Goal: Task Accomplishment & Management: Manage account settings

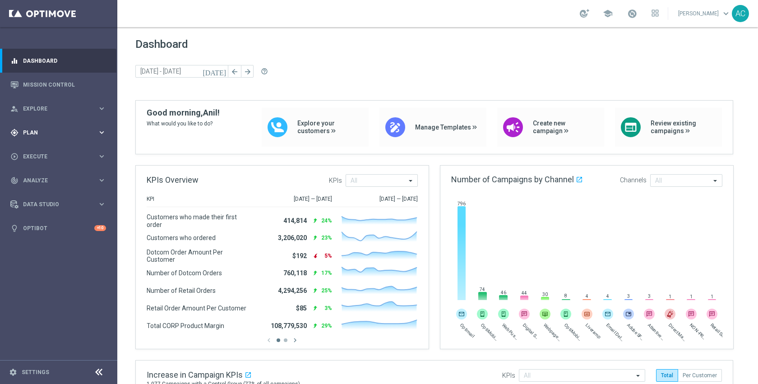
click at [26, 133] on span "Plan" at bounding box center [60, 132] width 74 height 5
click at [37, 149] on link "Target Groups" at bounding box center [58, 151] width 70 height 7
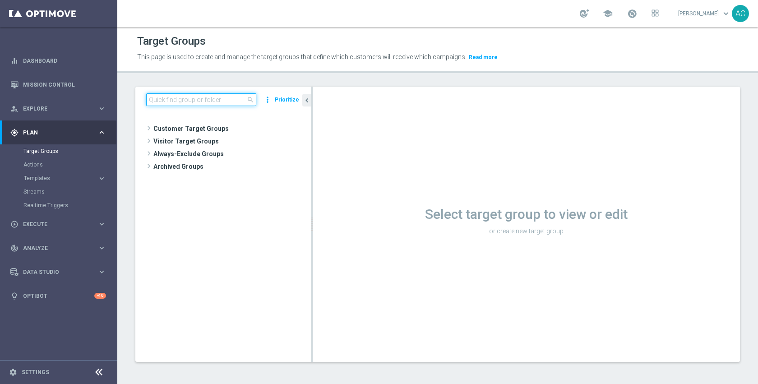
click at [222, 97] on input at bounding box center [201, 99] width 110 height 13
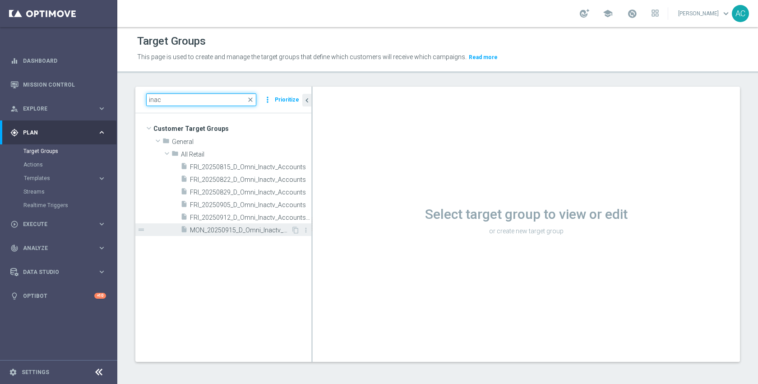
type input "inac"
click at [228, 227] on span "MON_20250915_D_Omni_Inactv_Acc_15D" at bounding box center [240, 231] width 101 height 8
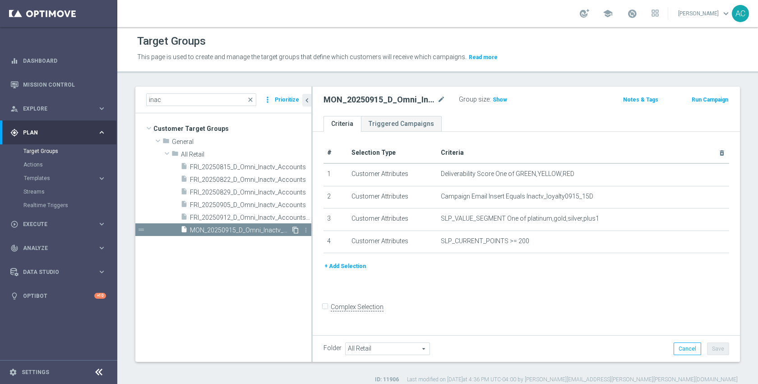
click at [296, 230] on icon "content_copy" at bounding box center [295, 230] width 7 height 7
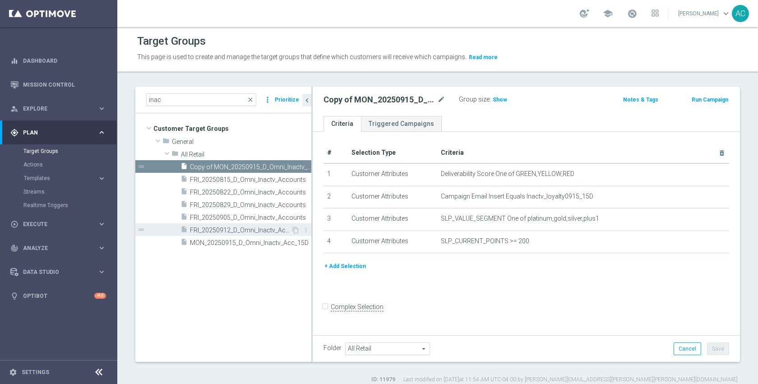
click at [254, 229] on span "FRI_20250912_D_Omni_Inactv_Accounts_45D" at bounding box center [240, 231] width 101 height 8
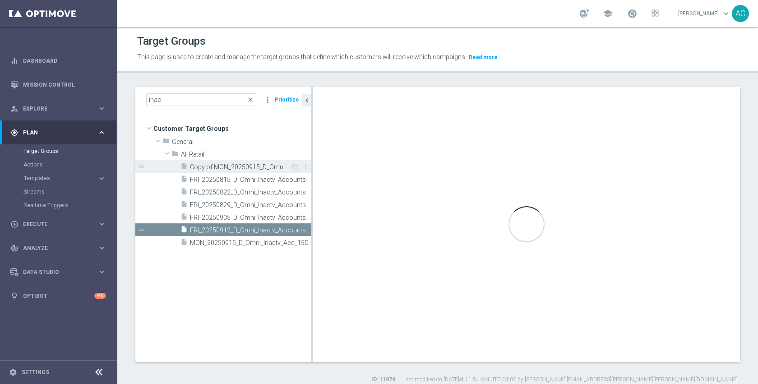
click at [254, 168] on span "Copy of MON_20250915_D_Omni_Inactv_Acc_15D" at bounding box center [240, 167] width 101 height 8
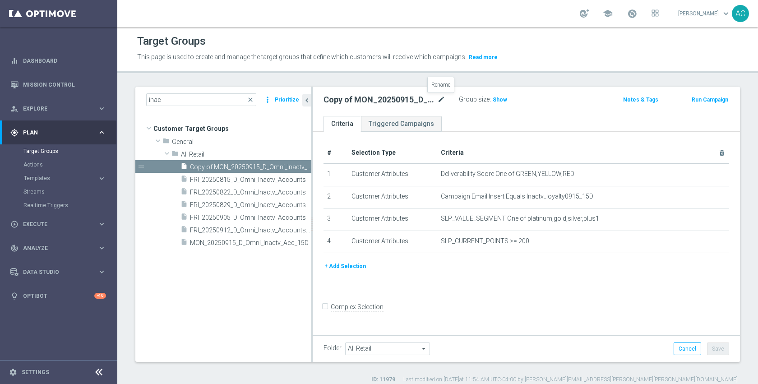
click at [439, 97] on icon "mode_edit" at bounding box center [441, 99] width 8 height 11
click at [388, 94] on div "Copy of MON_20250915_D_Omni_Inactv_Acc_15D" at bounding box center [391, 99] width 135 height 13
click at [439, 100] on icon "mode_edit" at bounding box center [441, 99] width 8 height 11
click at [376, 103] on input "Copy of MON_20250915_D_Omni_Inactv_Acc_15D" at bounding box center [385, 100] width 122 height 13
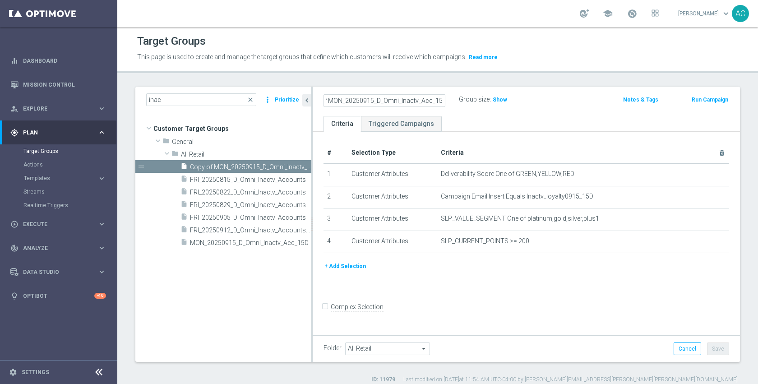
click at [373, 101] on input "Copy of MON_20250915_D_Omni_Inactv_Acc_15D" at bounding box center [385, 100] width 122 height 13
type input "MON_20250922_D_Omni_Inactv_Acc_15D"
click at [552, 300] on div "# Selection Type Criteria delete_forever 1 Customer Attributes Deliverability S…" at bounding box center [526, 232] width 427 height 201
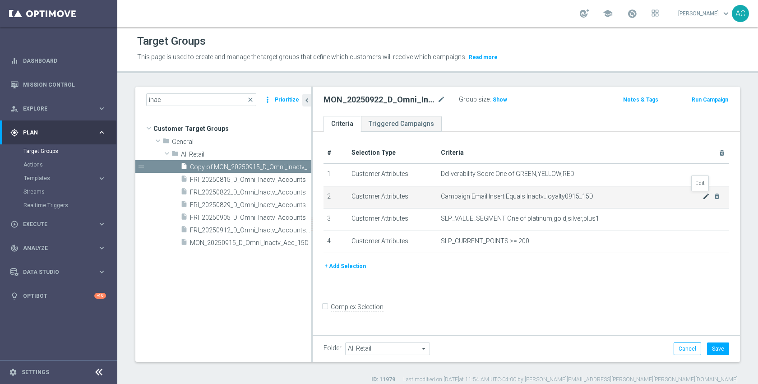
click at [703, 195] on icon "mode_edit" at bounding box center [706, 196] width 7 height 7
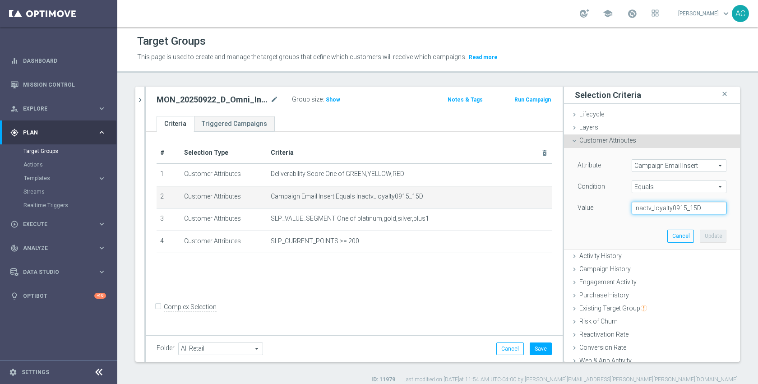
click at [672, 209] on input "Inactv_loyalty0915_15D" at bounding box center [679, 208] width 95 height 13
paste input "22"
type input "Inactv_loyalty0922_15D"
click at [704, 235] on button "Update" at bounding box center [713, 236] width 27 height 13
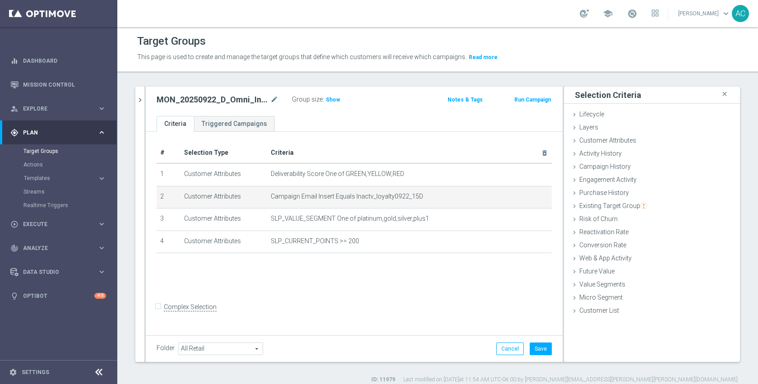
click at [467, 292] on div "# Selection Type Criteria delete_forever 1 Customer Attributes Deliverability S…" at bounding box center [354, 232] width 417 height 201
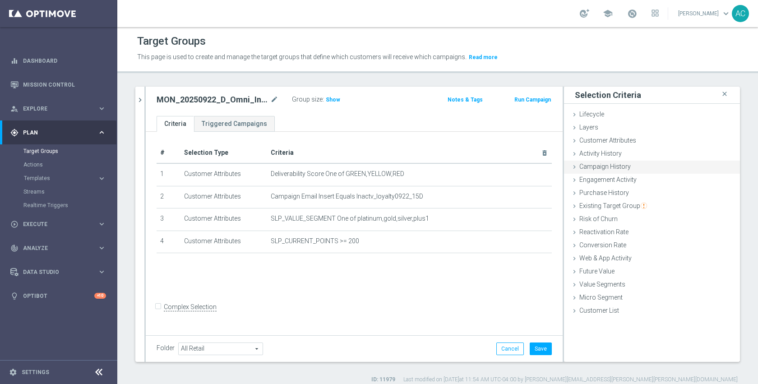
click at [609, 167] on span "Campaign History" at bounding box center [605, 166] width 51 height 7
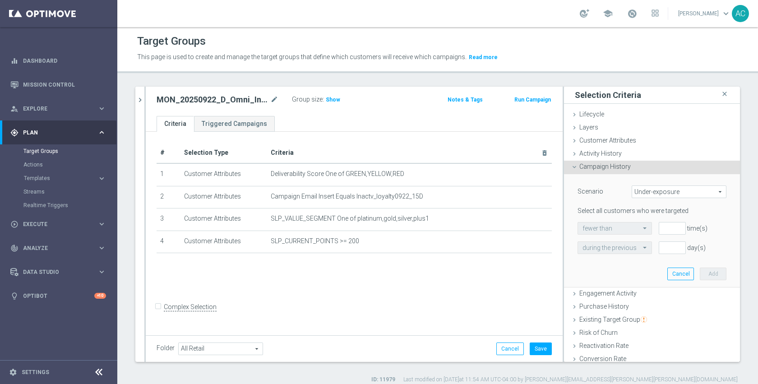
click at [652, 188] on span "Under-exposure" at bounding box center [679, 192] width 94 height 12
click at [648, 250] on span "Custom" at bounding box center [679, 251] width 85 height 7
type input "Custom"
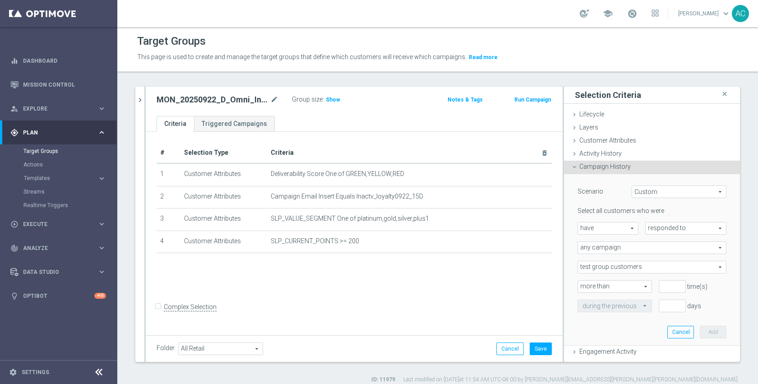
click at [613, 226] on span "have" at bounding box center [608, 229] width 60 height 12
click at [606, 247] on label "have not" at bounding box center [608, 253] width 60 height 12
type input "have not"
click at [651, 229] on span "responded to" at bounding box center [686, 229] width 80 height 12
click at [658, 250] on span "been targeted with" at bounding box center [685, 253] width 71 height 7
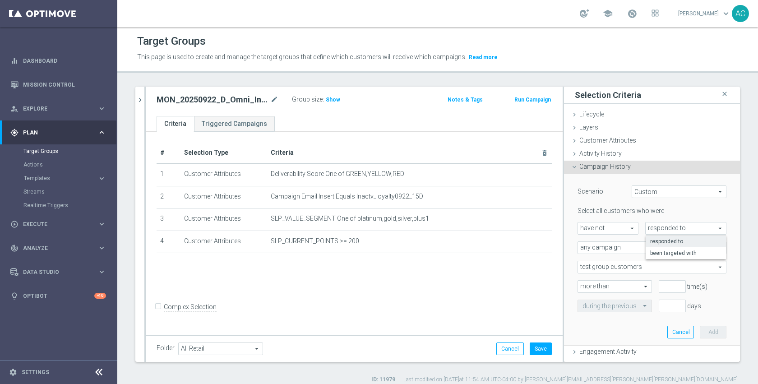
type input "been targeted with"
click at [621, 249] on span "any campaign" at bounding box center [652, 248] width 148 height 12
click at [625, 269] on span "any campaign while a member of the specified target group(s)" at bounding box center [652, 272] width 139 height 7
type input "any campaign while a member of the specified target group(s)"
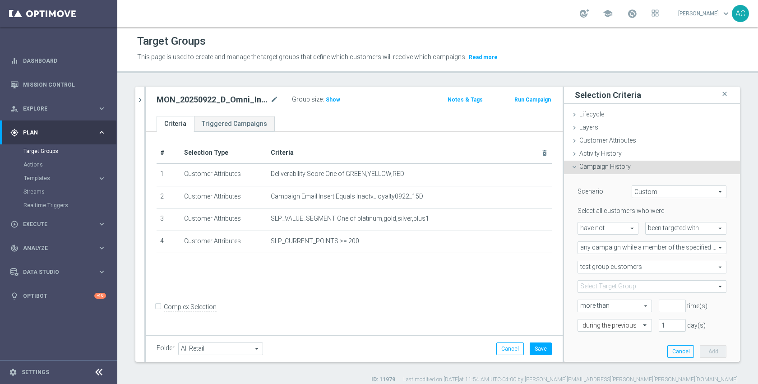
click at [616, 288] on span at bounding box center [652, 287] width 148 height 12
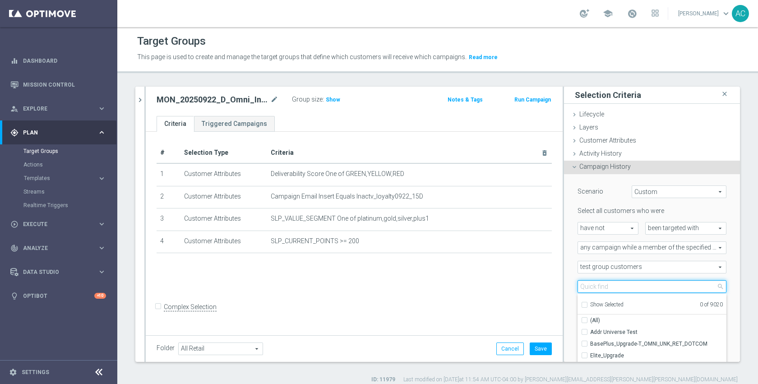
click at [616, 288] on input "search" at bounding box center [652, 286] width 149 height 13
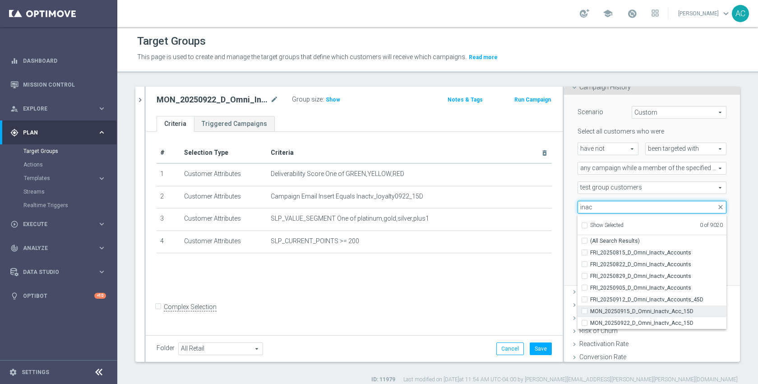
scroll to position [108, 0]
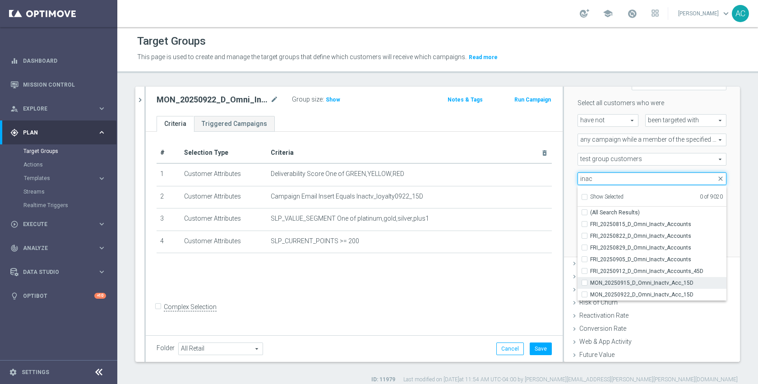
type input "inac"
click at [694, 282] on span "MON_20250915_D_Omni_Inactv_Acc_15D" at bounding box center [658, 282] width 136 height 7
click at [590, 282] on input "MON_20250915_D_Omni_Inactv_Acc_15D" at bounding box center [587, 283] width 6 height 6
checkbox input "true"
type input "MON_20250915_D_Omni_Inactv_Acc_15D"
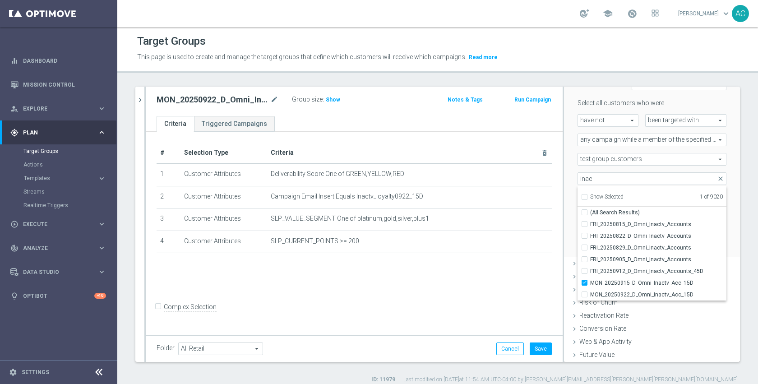
click at [571, 216] on div "during the previous" at bounding box center [611, 217] width 81 height 13
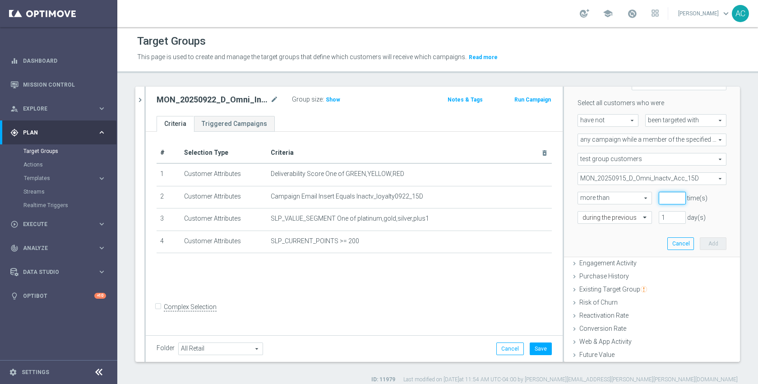
click at [659, 201] on input "number" at bounding box center [672, 198] width 27 height 13
type input "0"
click at [660, 218] on input "1" at bounding box center [672, 217] width 27 height 13
type input "10"
click at [700, 242] on button "Add" at bounding box center [713, 243] width 27 height 13
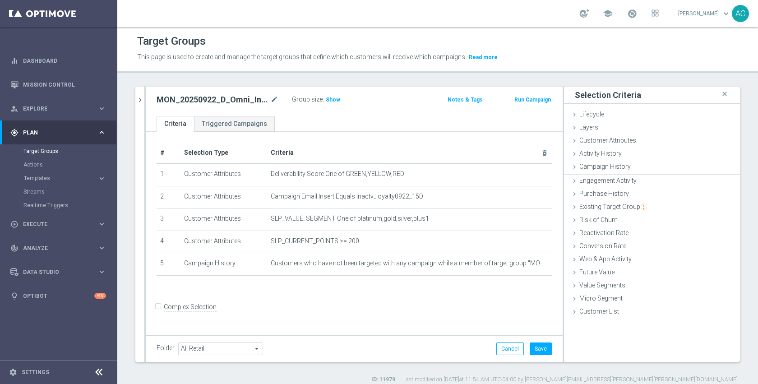
scroll to position [0, 0]
click at [335, 98] on span "Show" at bounding box center [333, 100] width 14 height 6
click at [537, 345] on button "Save" at bounding box center [541, 349] width 22 height 13
click at [424, 330] on form "Complex Selection Invalid Expression" at bounding box center [354, 316] width 395 height 33
click at [274, 97] on icon "mode_edit" at bounding box center [274, 99] width 8 height 11
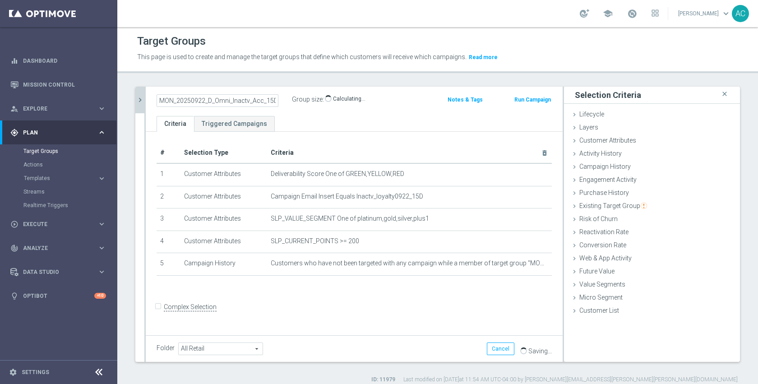
click at [140, 103] on icon "chevron_right" at bounding box center [140, 100] width 9 height 9
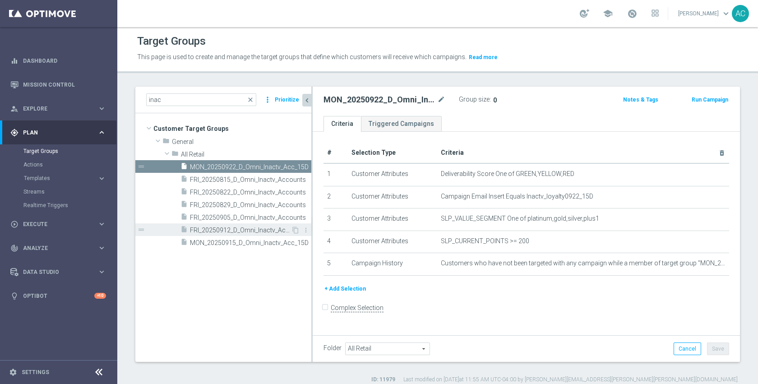
click at [241, 230] on span "FRI_20250912_D_Omni_Inactv_Accounts_45D" at bounding box center [240, 231] width 101 height 8
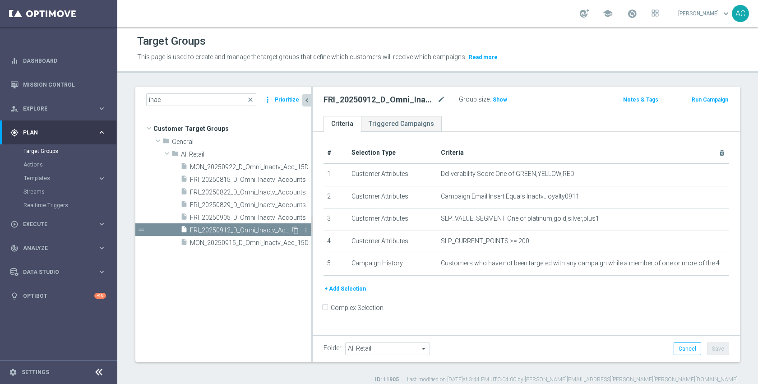
click at [297, 231] on icon "content_copy" at bounding box center [295, 230] width 7 height 7
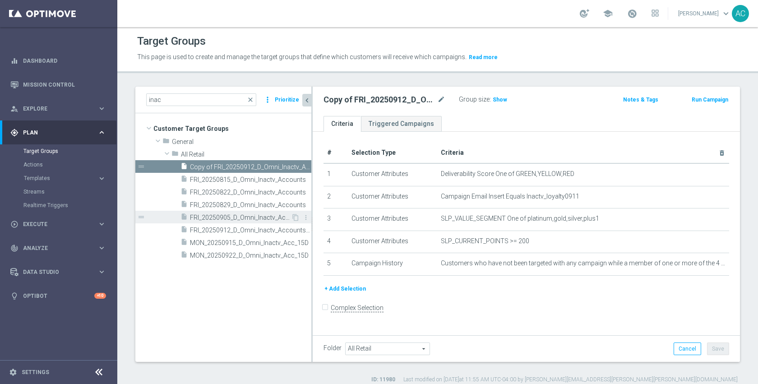
click at [266, 220] on span "FRI_20250905_D_Omni_Inactv_Accounts" at bounding box center [240, 218] width 101 height 8
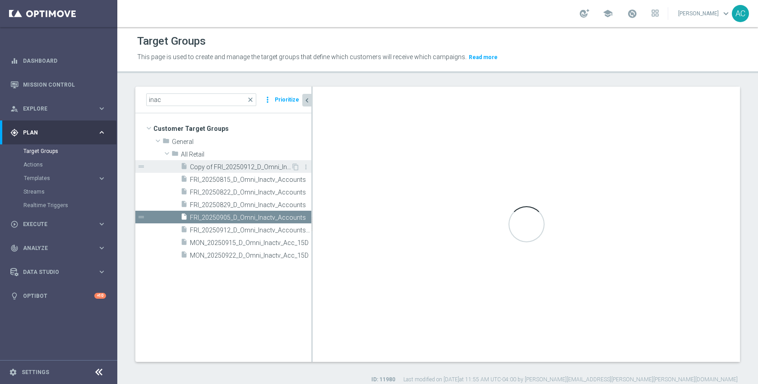
click at [255, 171] on div "insert_drive_file Copy of FRI_20250912_D_Omni_Inactv_Accounts_45D" at bounding box center [236, 166] width 111 height 13
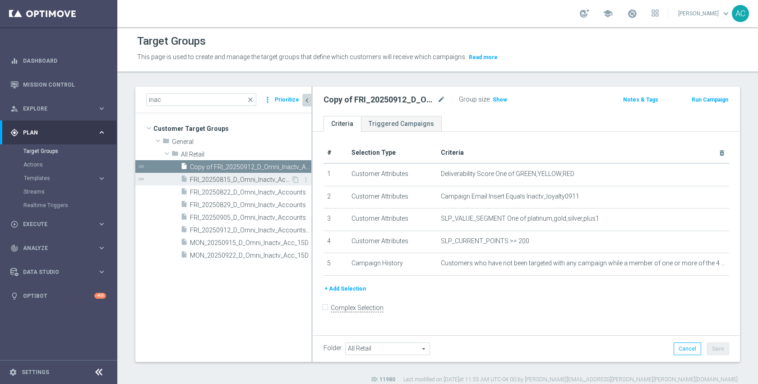
click at [225, 179] on span "FRI_20250815_D_Omni_Inactv_Accounts" at bounding box center [240, 180] width 101 height 8
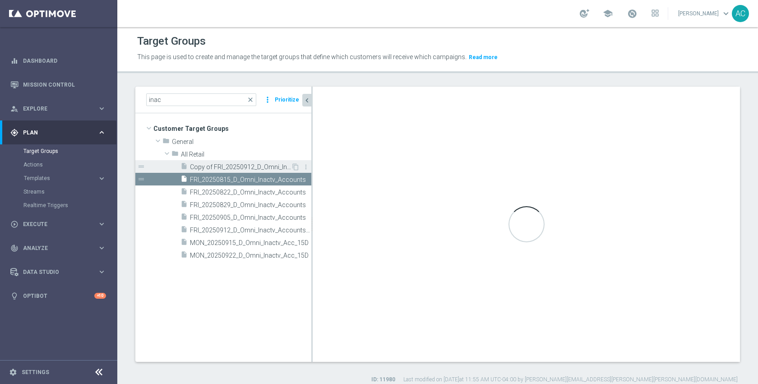
click at [235, 167] on span "Copy of FRI_20250912_D_Omni_Inactv_Accounts_45D" at bounding box center [240, 167] width 101 height 8
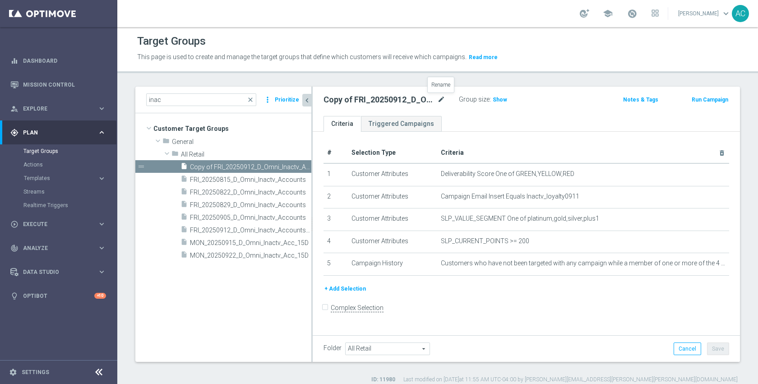
click at [443, 99] on icon "mode_edit" at bounding box center [441, 99] width 8 height 11
click at [403, 99] on input "Copy of FRI_20250912_D_Omni_Inactv_Accounts_45D" at bounding box center [385, 100] width 122 height 13
click at [354, 102] on input "Copy of FRI_20250912_D_Omni_Inactv_Accounts_45D" at bounding box center [385, 100] width 122 height 13
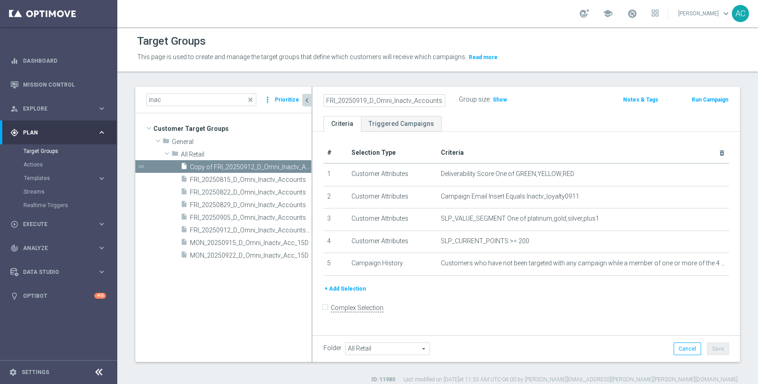
type input "FRI_20250919_D_Omni_Inactv_Accounts_45D"
click at [599, 309] on form "Complex Selection Invalid Expression" at bounding box center [527, 317] width 406 height 33
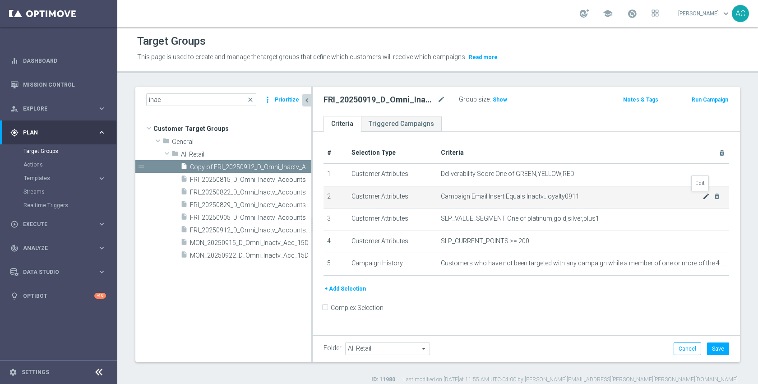
click at [703, 196] on icon "mode_edit" at bounding box center [706, 196] width 7 height 7
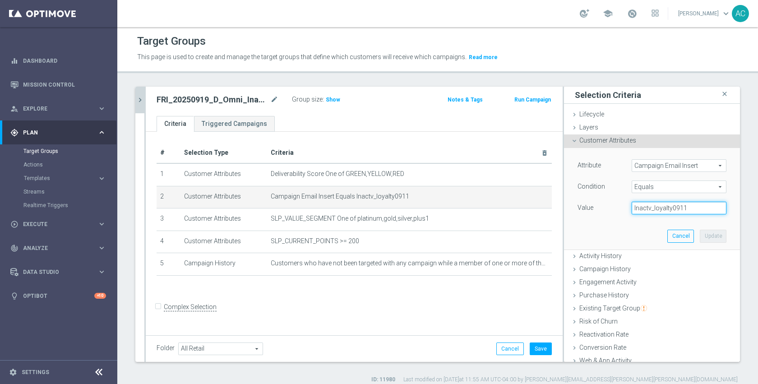
click at [677, 213] on input "Inactv_loyalty0911" at bounding box center [679, 208] width 95 height 13
paste input "8"
type input "Inactv_loyalty0918"
click at [709, 234] on button "Update" at bounding box center [713, 236] width 27 height 13
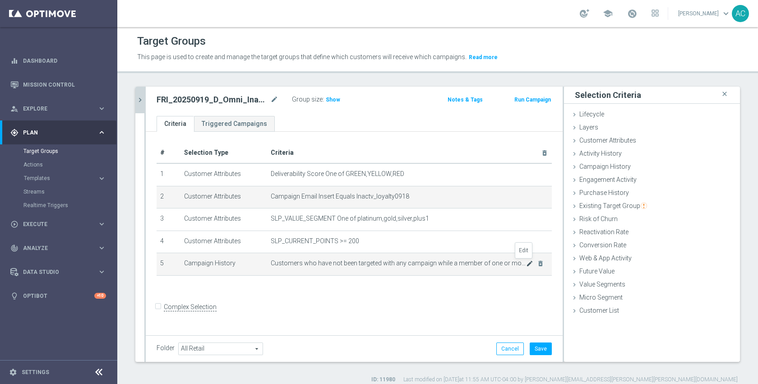
click at [526, 261] on icon "mode_edit" at bounding box center [529, 263] width 7 height 7
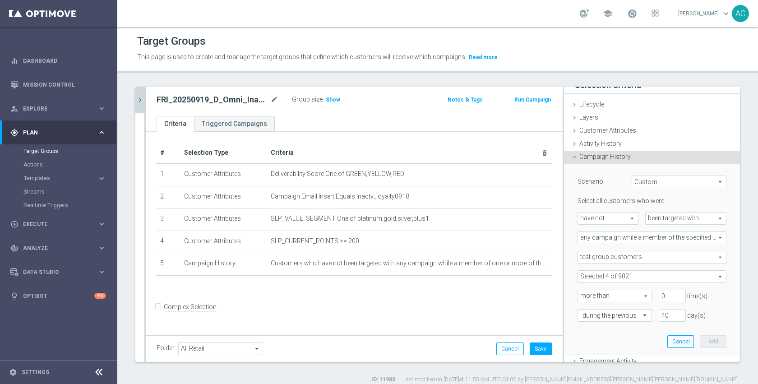
scroll to position [11, 0]
click at [640, 277] on span at bounding box center [652, 276] width 148 height 12
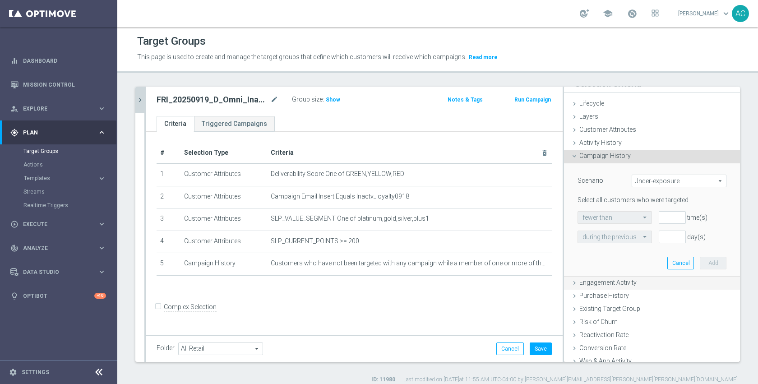
click at [636, 277] on div "Engagement Activity done" at bounding box center [652, 284] width 176 height 14
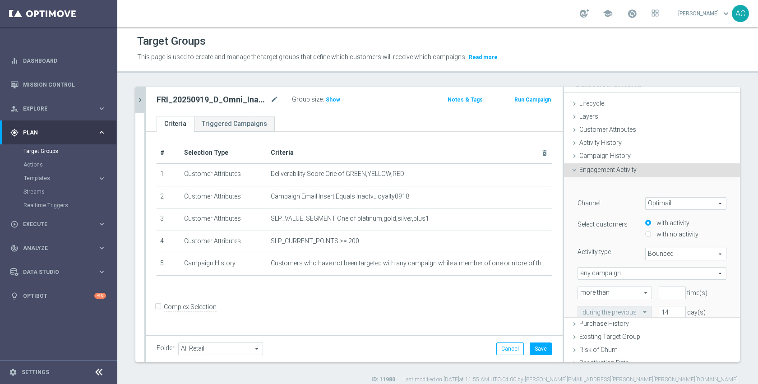
scroll to position [0, 0]
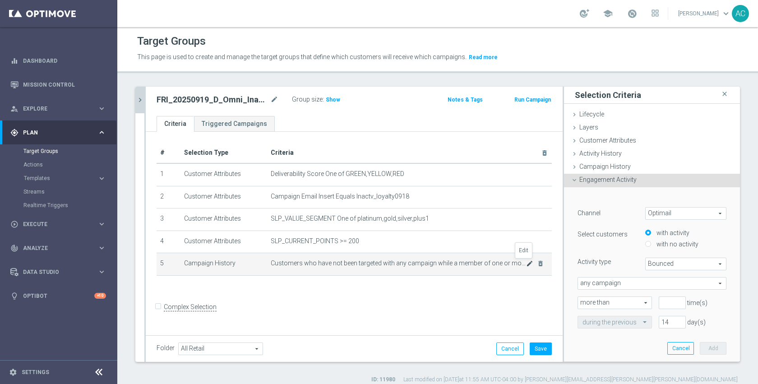
click at [526, 261] on icon "mode_edit" at bounding box center [529, 263] width 7 height 7
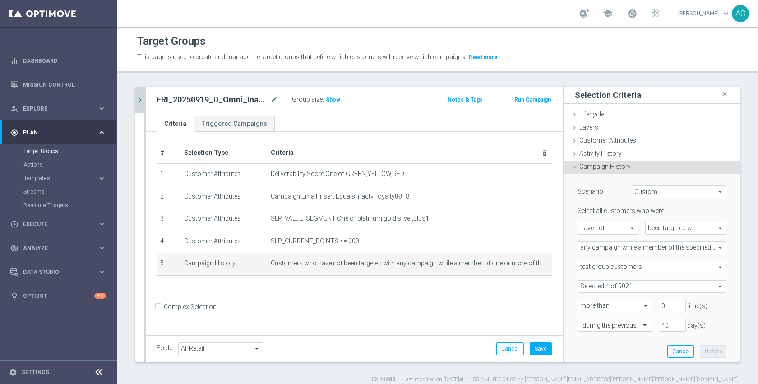
click at [640, 286] on span at bounding box center [652, 287] width 148 height 12
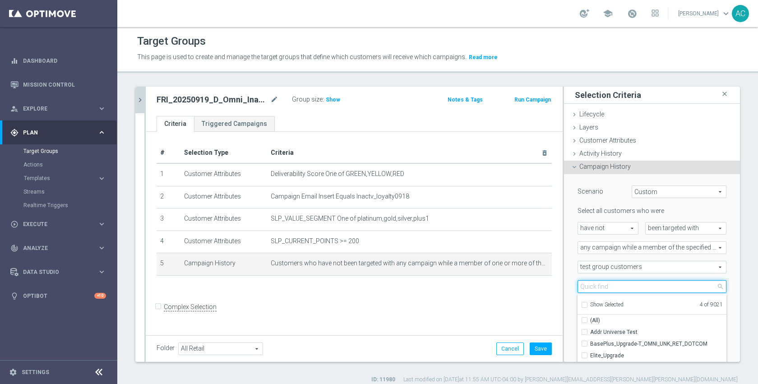
click at [640, 286] on input "search" at bounding box center [652, 286] width 149 height 13
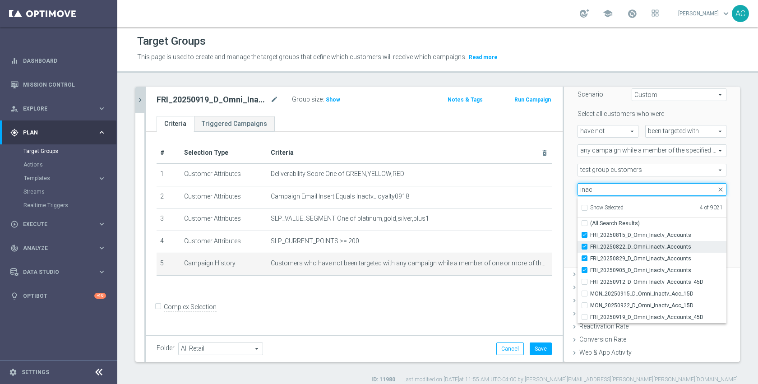
scroll to position [128, 0]
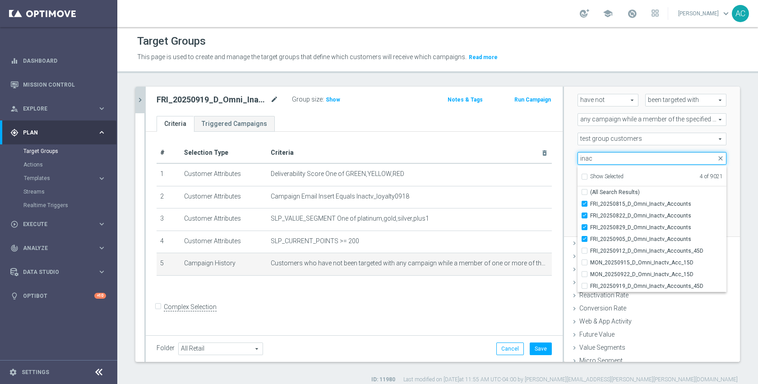
type input "inac"
click at [278, 99] on icon "mode_edit" at bounding box center [274, 99] width 8 height 11
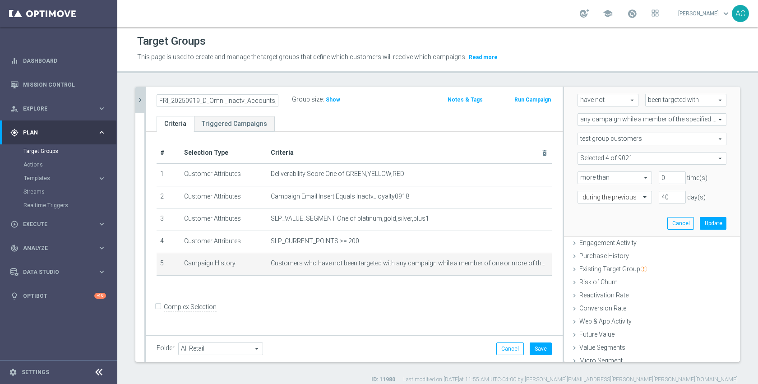
scroll to position [0, 10]
click at [626, 160] on span at bounding box center [652, 159] width 148 height 12
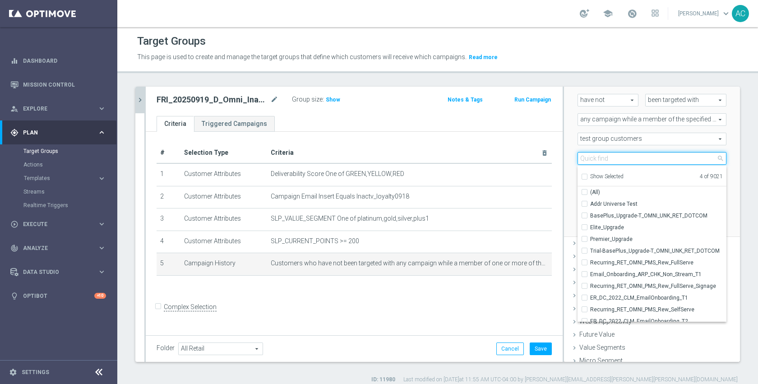
click at [636, 158] on input "search" at bounding box center [652, 158] width 149 height 13
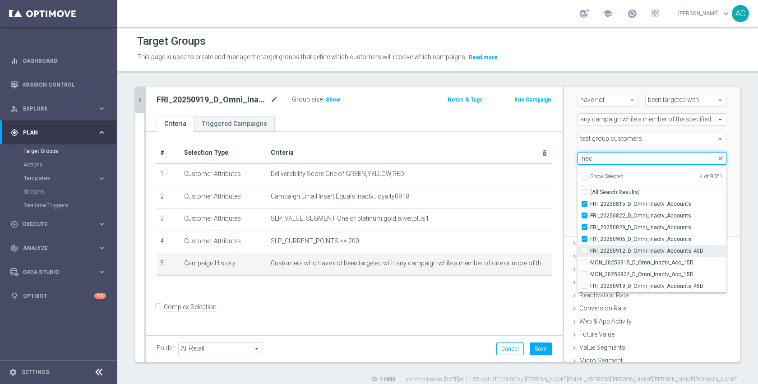
type input "inac"
click at [645, 247] on span "FRI_20250912_D_Omni_Inactv_Accounts_45D" at bounding box center [658, 250] width 136 height 7
click at [590, 248] on input "FRI_20250912_D_Omni_Inactv_Accounts_45D" at bounding box center [587, 251] width 6 height 6
checkbox input "true"
type input "Selected 5 of 9021"
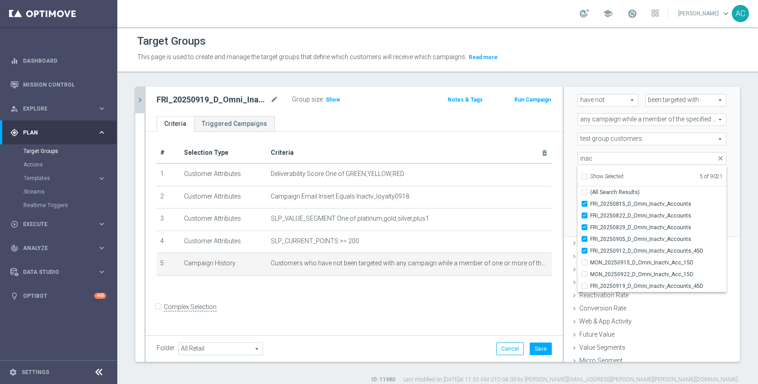
click at [564, 215] on div "Scenario Custom Custom arrow_drop_down search Select all customers who were hav…" at bounding box center [652, 141] width 176 height 191
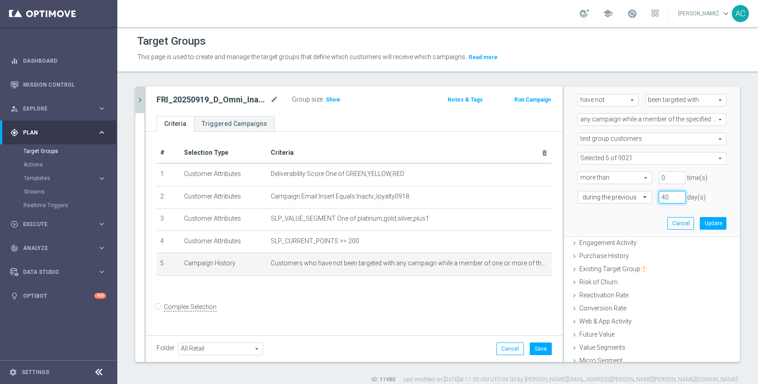
click at [659, 197] on input "40" at bounding box center [672, 197] width 27 height 13
type input "50"
click at [705, 226] on button "Update" at bounding box center [713, 223] width 27 height 13
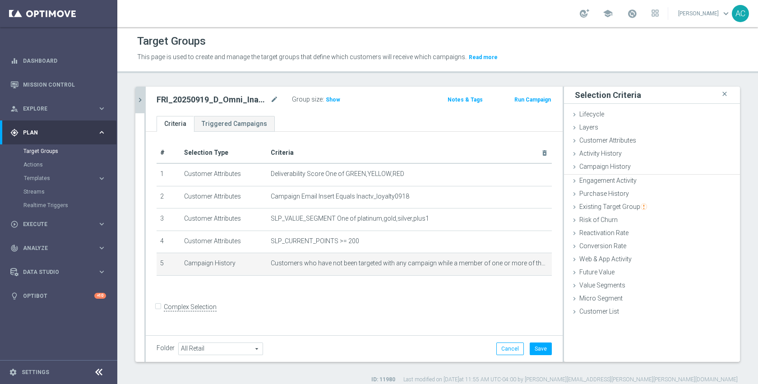
scroll to position [0, 0]
click at [332, 97] on span "Show" at bounding box center [333, 100] width 14 height 6
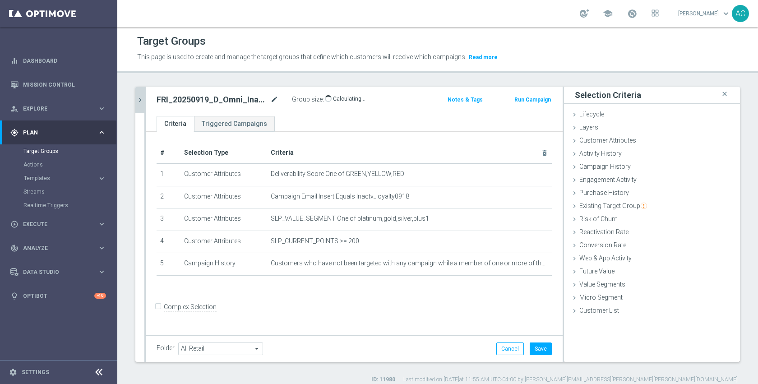
click at [274, 99] on icon "mode_edit" at bounding box center [274, 99] width 8 height 11
click at [533, 348] on button "Save" at bounding box center [541, 349] width 22 height 13
click at [417, 303] on div "# Selection Type Criteria delete_forever 1 Customer Attributes Deliverability S…" at bounding box center [354, 232] width 417 height 201
